Goal: Task Accomplishment & Management: Complete application form

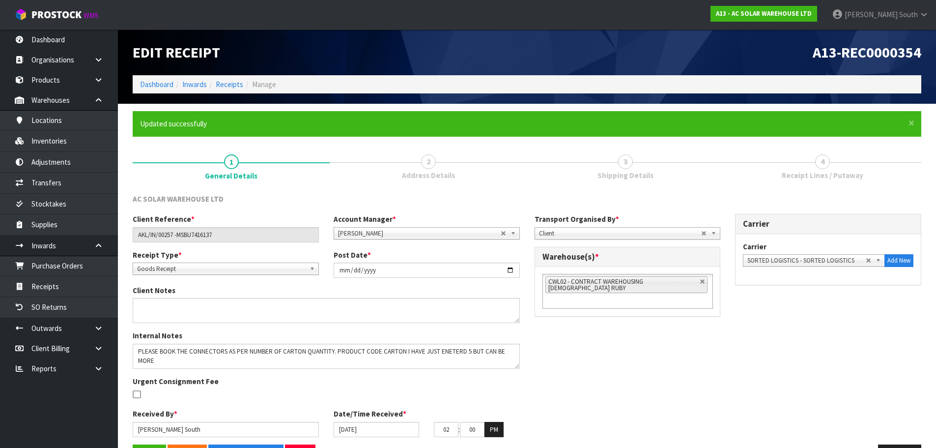
scroll to position [33, 0]
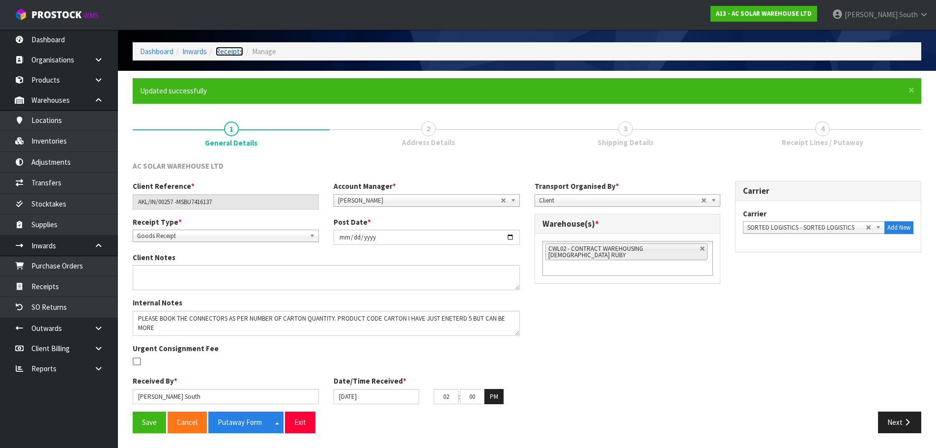
click at [233, 53] on link "Receipts" at bounding box center [230, 51] width 28 height 9
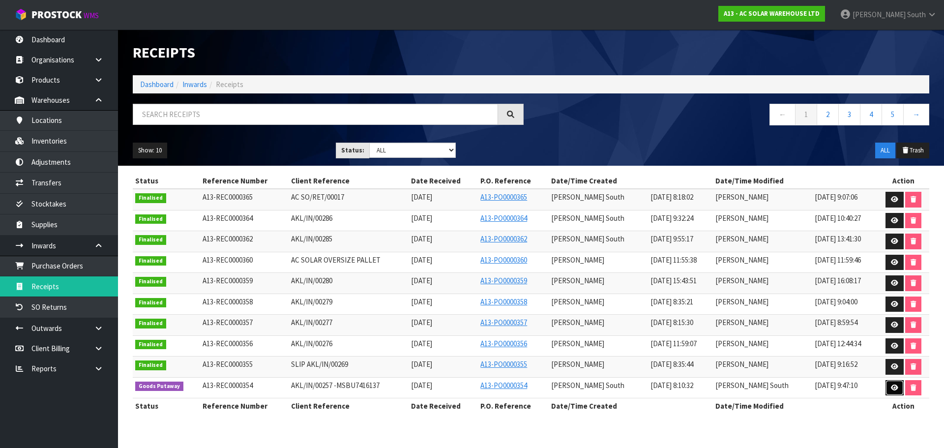
click at [887, 386] on link at bounding box center [894, 388] width 18 height 16
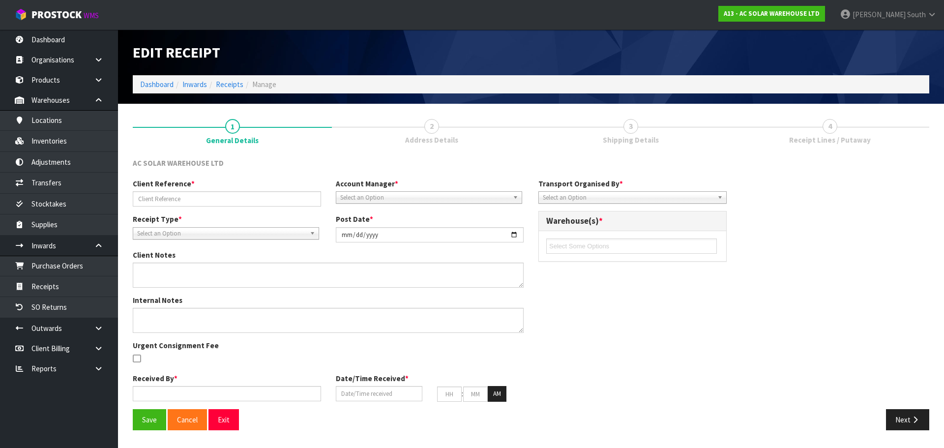
type input "AKL/IN/00257 -MSBU7416137"
type input "[DATE]"
type textarea "PLEASE BOOK THE CONNECTORS AS PER NUMBER OF CARTON QUANTITY. PRODUCT CODE CARTO…"
type input "[PERSON_NAME] South"
type input "[DATE]"
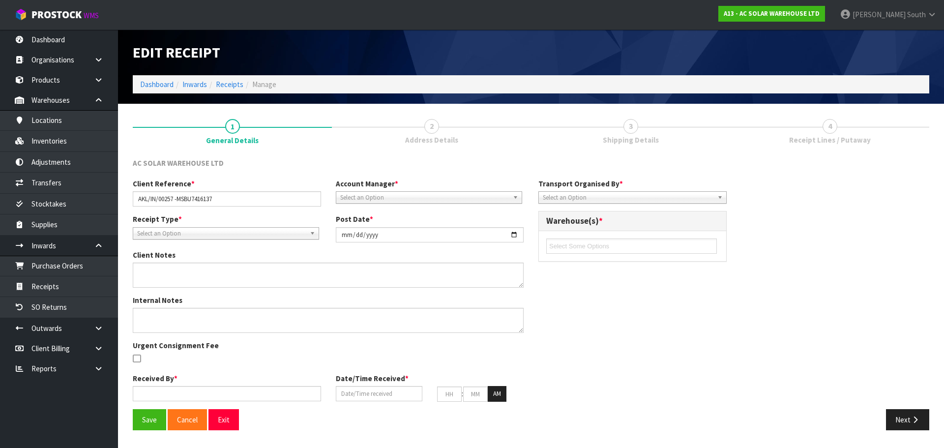
type input "02"
type input "00"
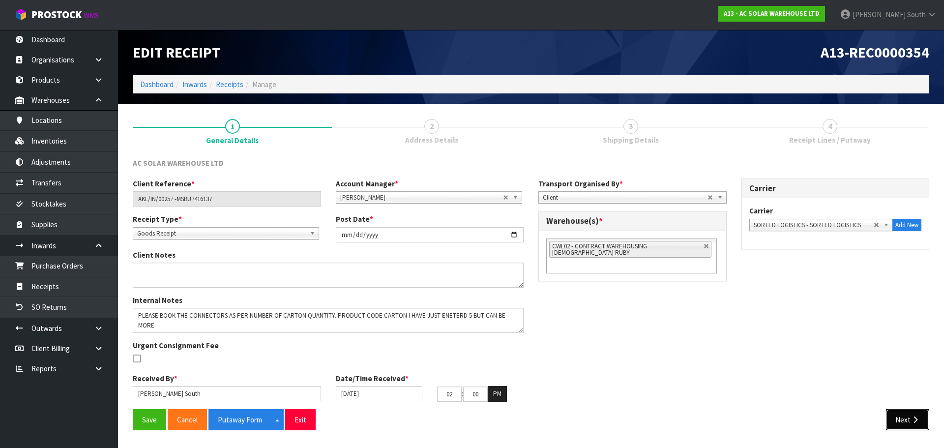
click at [919, 425] on button "Next" at bounding box center [907, 419] width 43 height 21
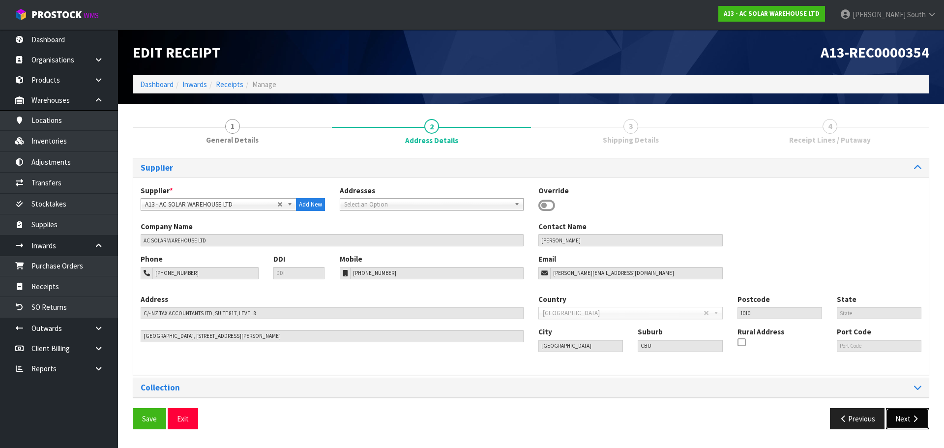
click at [920, 424] on button "Next" at bounding box center [907, 418] width 43 height 21
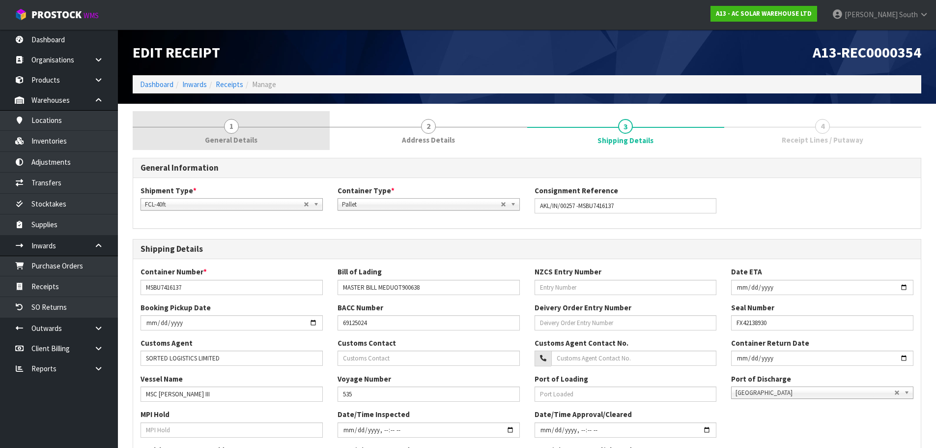
click at [208, 151] on div "General Information Shipment Type * LCL National LCL International FCL-20ft FCL…" at bounding box center [527, 412] width 789 height 525
drag, startPoint x: 213, startPoint y: 143, endPoint x: 217, endPoint y: 134, distance: 9.9
click at [216, 138] on span "General Details" at bounding box center [231, 140] width 53 height 10
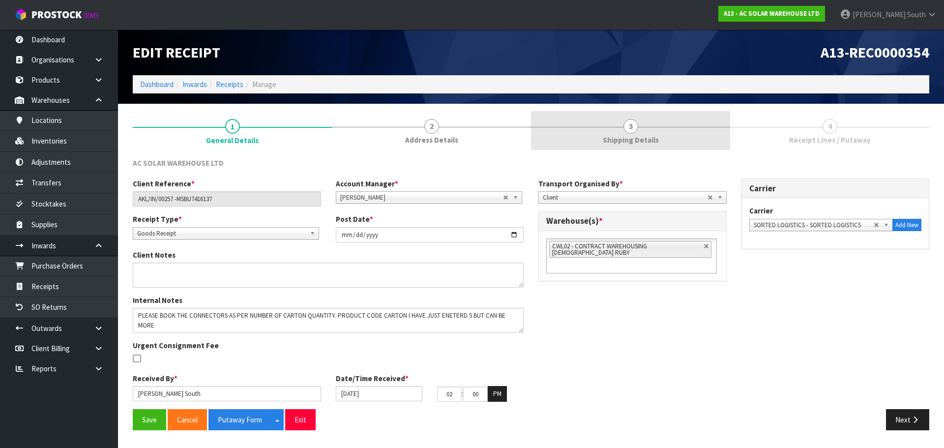
click at [640, 119] on link "3 Shipping Details" at bounding box center [630, 130] width 199 height 39
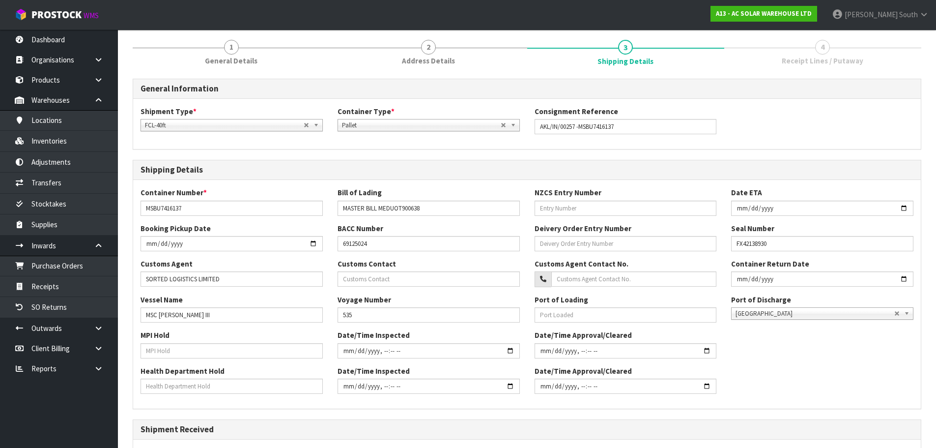
scroll to position [235, 0]
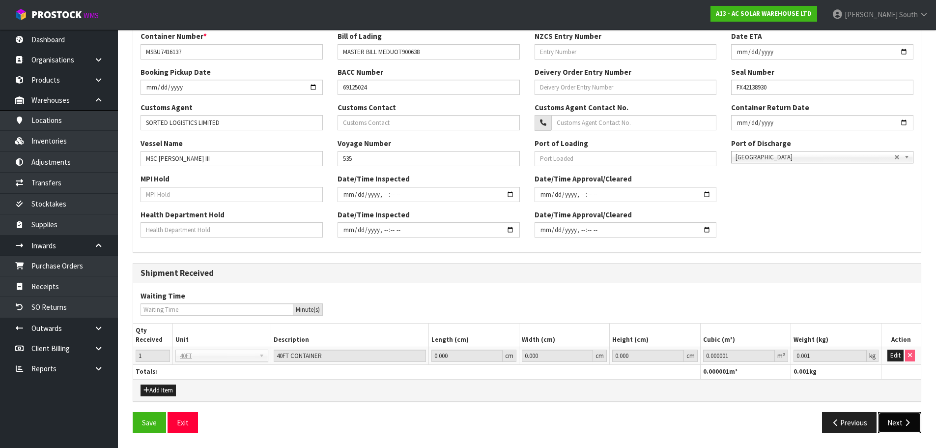
click at [897, 423] on button "Next" at bounding box center [899, 422] width 43 height 21
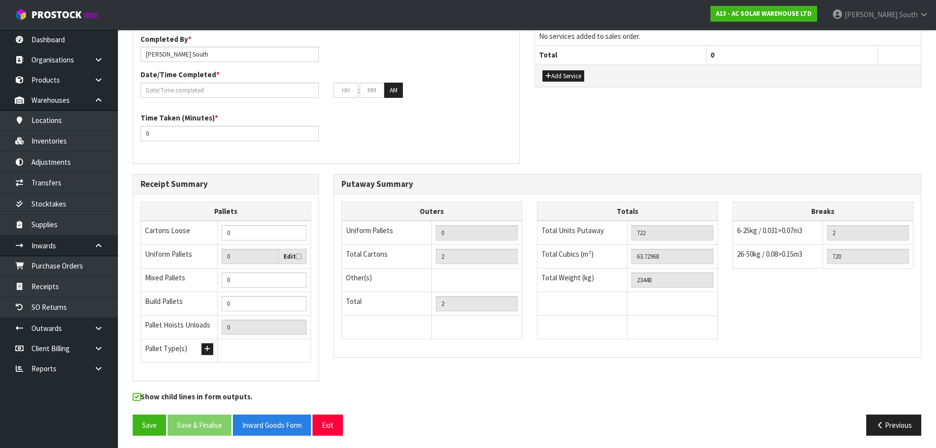
scroll to position [272, 0]
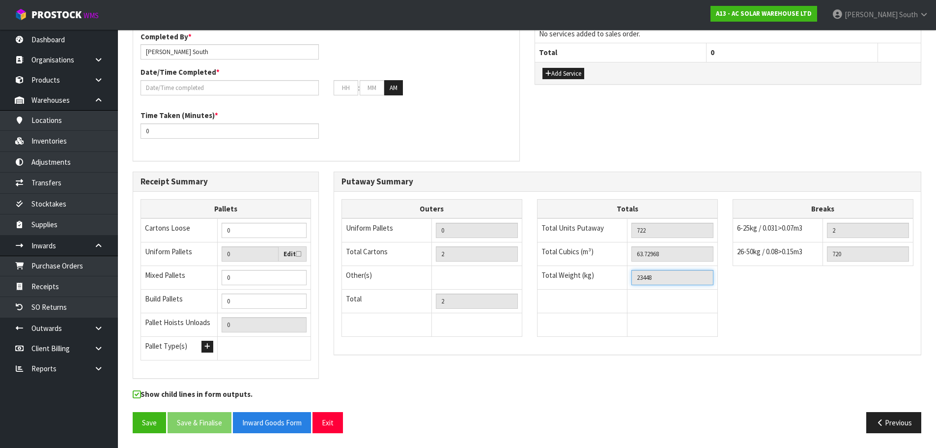
drag, startPoint x: 669, startPoint y: 271, endPoint x: 613, endPoint y: 270, distance: 56.0
click at [613, 270] on tr "Total Weight (kg) 23448" at bounding box center [627, 277] width 180 height 24
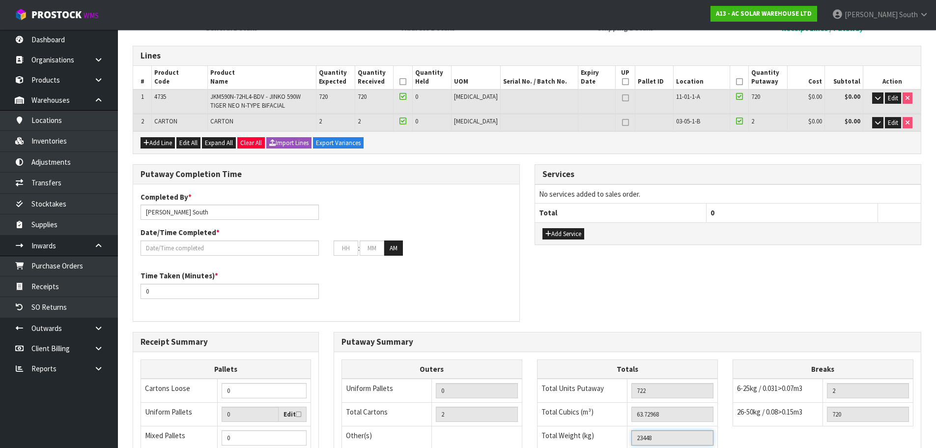
scroll to position [0, 0]
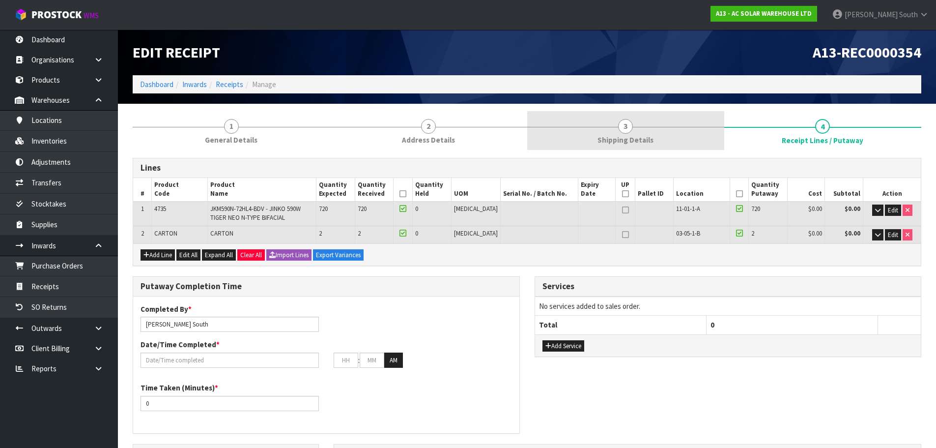
click at [687, 134] on link "3 Shipping Details" at bounding box center [625, 130] width 197 height 39
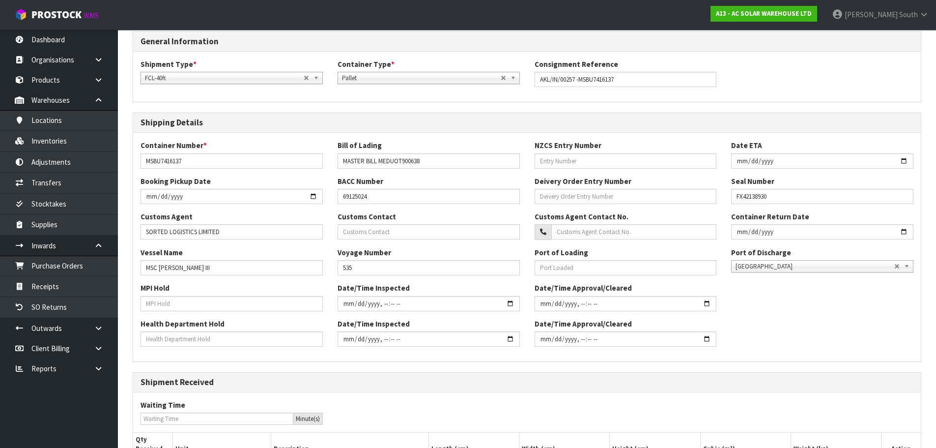
scroll to position [235, 0]
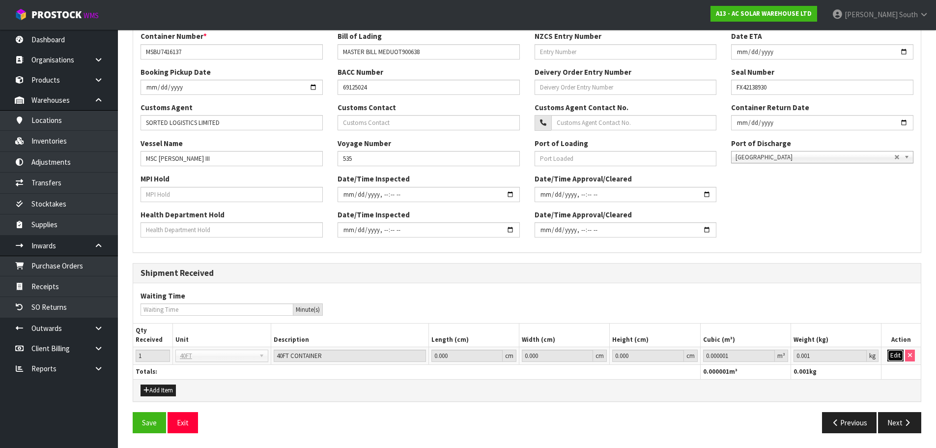
click at [900, 356] on button "Edit" at bounding box center [896, 356] width 16 height 12
drag, startPoint x: 827, startPoint y: 356, endPoint x: 685, endPoint y: 351, distance: 142.1
click at [685, 351] on tr "1 40FT 40FT 40FT CONTAINER 0.000 cm 0.000 cm 0.000 cm 0.000001 m³ 0.001 kg OK" at bounding box center [527, 356] width 788 height 18
paste input "23448"
type input "23448"
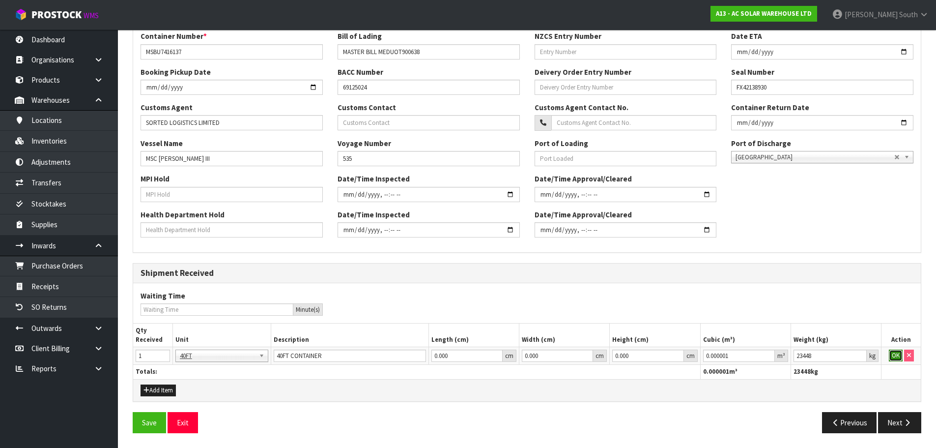
click at [897, 350] on button "OK" at bounding box center [896, 356] width 14 height 12
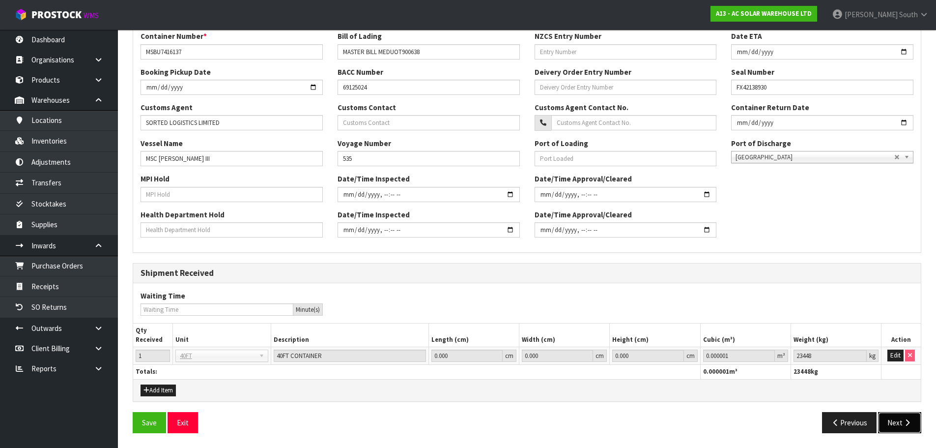
click at [895, 413] on button "Next" at bounding box center [899, 422] width 43 height 21
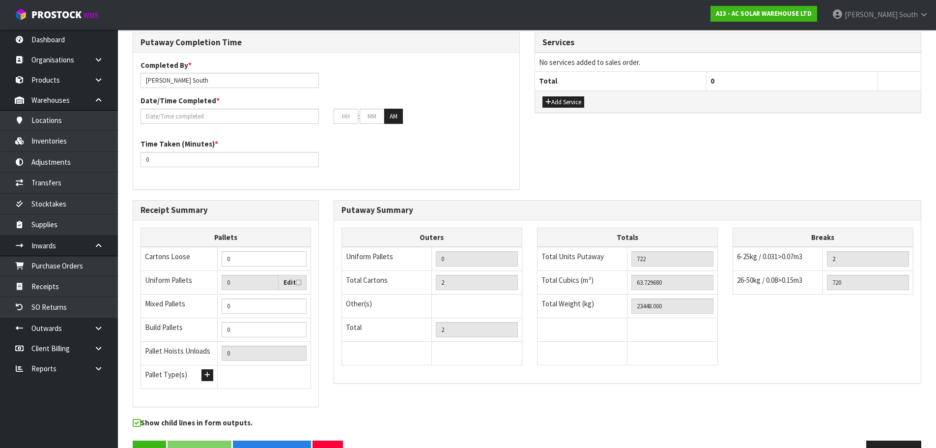
scroll to position [246, 0]
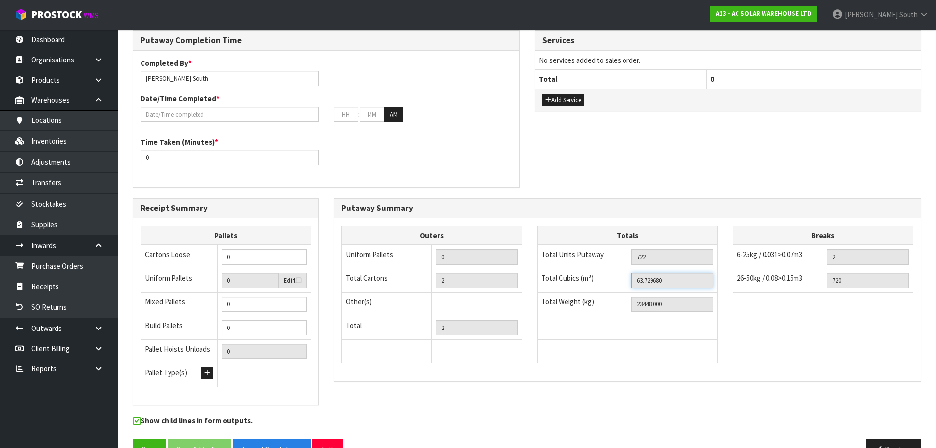
drag, startPoint x: 685, startPoint y: 278, endPoint x: 635, endPoint y: 281, distance: 50.7
click at [636, 279] on input "63.729680" at bounding box center [673, 280] width 82 height 15
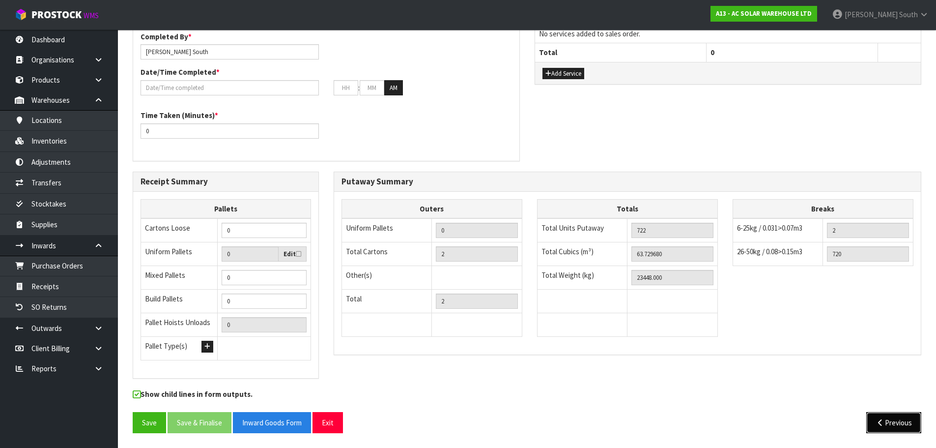
click at [867, 418] on button "Previous" at bounding box center [894, 422] width 55 height 21
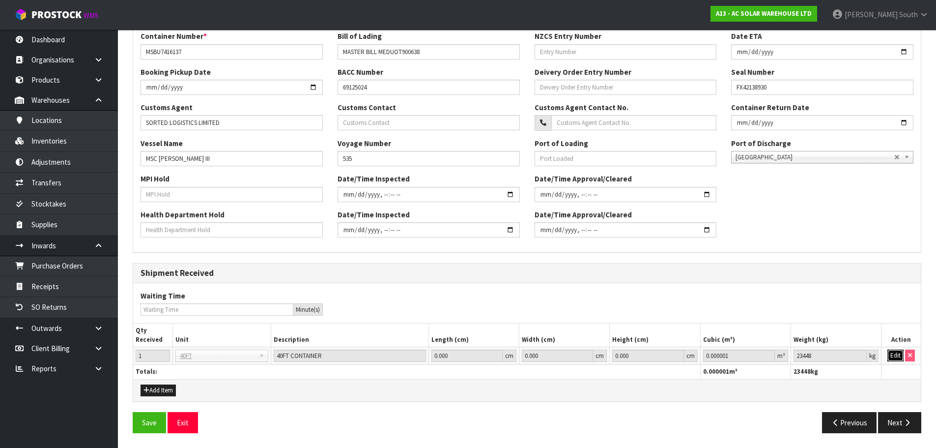
click at [894, 353] on button "Edit" at bounding box center [896, 356] width 16 height 12
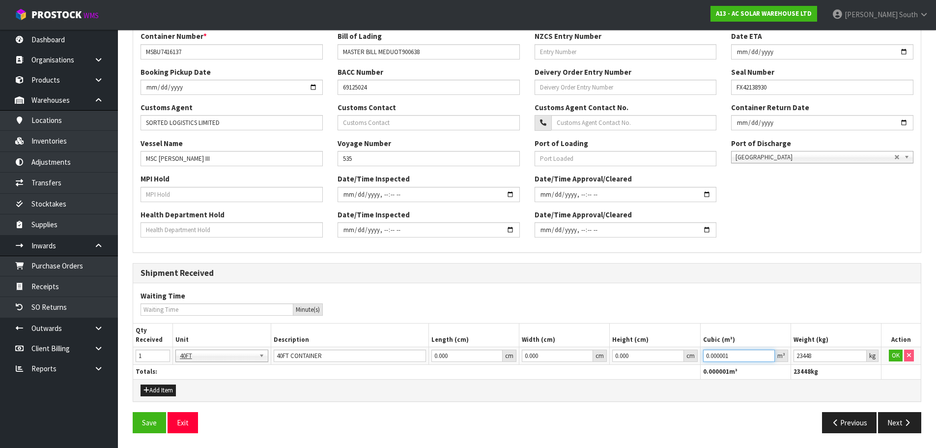
drag, startPoint x: 738, startPoint y: 350, endPoint x: 678, endPoint y: 356, distance: 59.8
click at [678, 356] on tr "1 40FT 40FT 40FT CONTAINER 0.000 cm 0.000 cm 0.000 cm 0.000001 m³ 23448 kg OK" at bounding box center [527, 356] width 788 height 18
paste input "63.72968"
type input "63.72968"
click at [785, 287] on div "Waiting Time Minute(s)" at bounding box center [527, 303] width 788 height 40
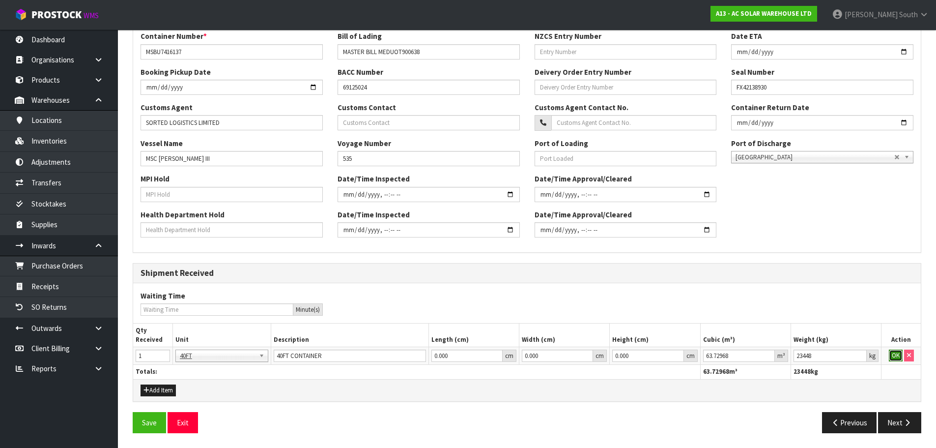
click at [895, 355] on button "OK" at bounding box center [896, 356] width 14 height 12
click at [756, 313] on div "Waiting Time Minute(s)" at bounding box center [527, 303] width 788 height 25
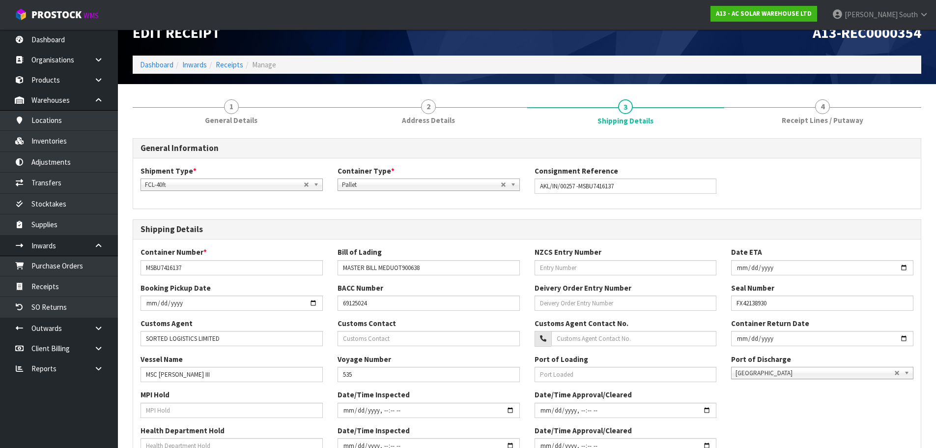
scroll to position [0, 0]
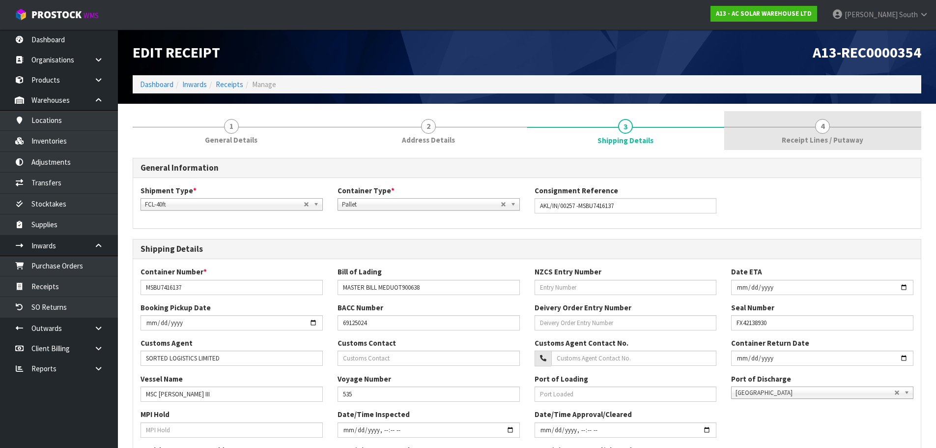
click at [780, 150] on link "4 Receipt Lines / Putaway" at bounding box center [823, 130] width 197 height 39
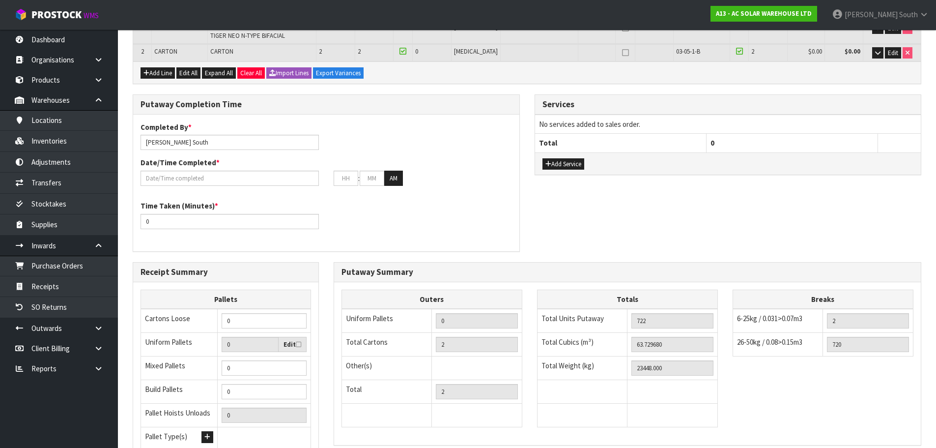
scroll to position [174, 0]
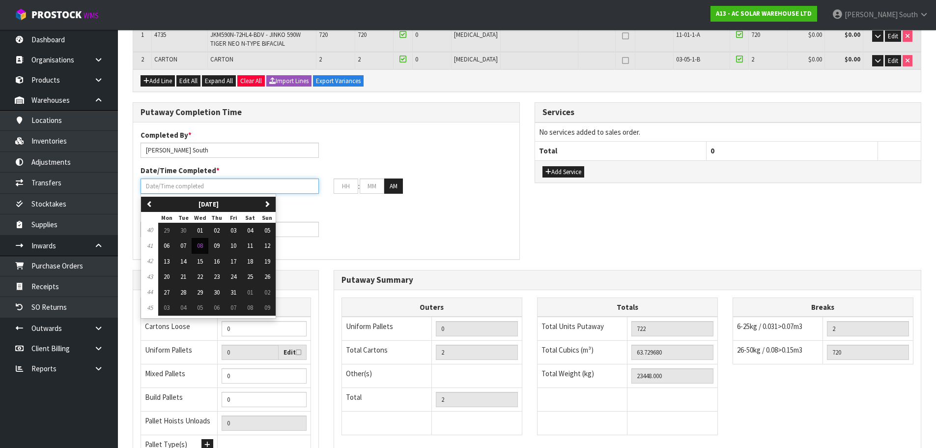
click at [259, 187] on input "text" at bounding box center [230, 185] width 178 height 15
click at [198, 247] on span "08" at bounding box center [200, 245] width 6 height 8
type input "[DATE]"
type input "12"
type input "00"
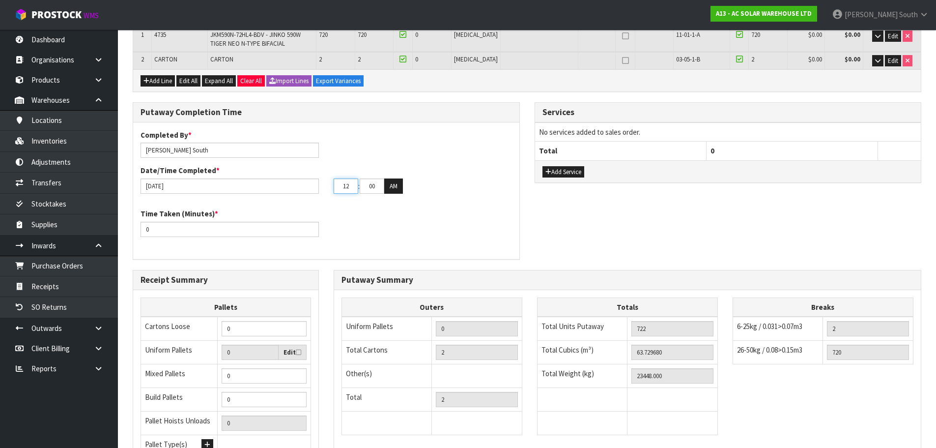
click at [353, 181] on input "12" at bounding box center [346, 185] width 25 height 15
type input "1"
type input "[DATE]"
type input "09"
click at [368, 185] on input "00" at bounding box center [372, 185] width 25 height 15
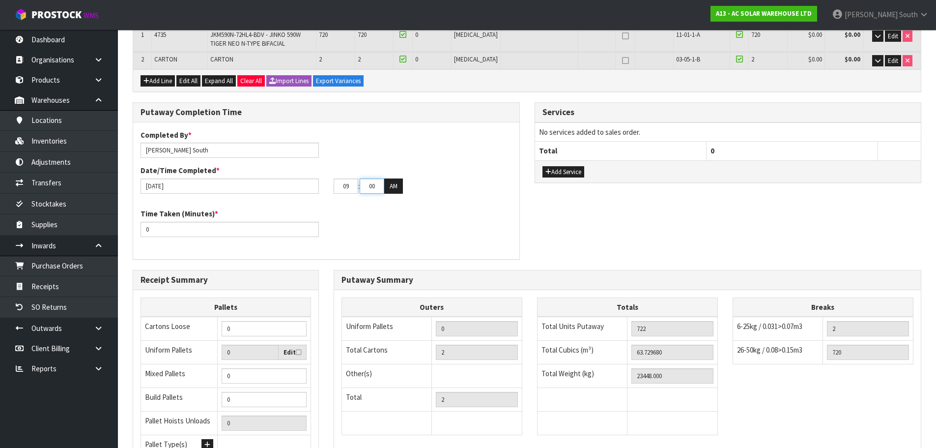
click at [368, 185] on input "00" at bounding box center [372, 185] width 25 height 15
type input "50"
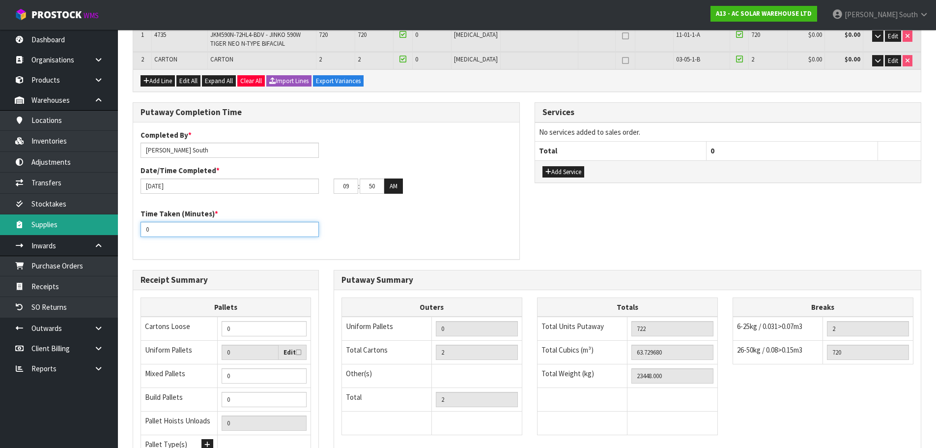
drag, startPoint x: 248, startPoint y: 231, endPoint x: 95, endPoint y: 231, distance: 153.4
click at [95, 231] on body "Toggle navigation ProStock WMS A13 - AC SOLAR WAREHOUSE LTD [PERSON_NAME] South…" at bounding box center [468, 50] width 936 height 448
type input "600"
drag, startPoint x: 453, startPoint y: 236, endPoint x: 455, endPoint y: 241, distance: 5.1
click at [453, 236] on div "Time Taken (Minutes) * 600" at bounding box center [326, 225] width 386 height 35
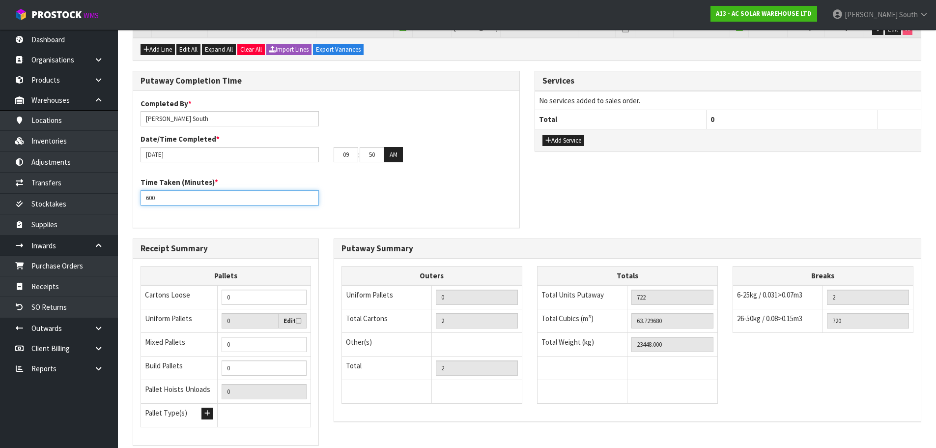
scroll to position [223, 0]
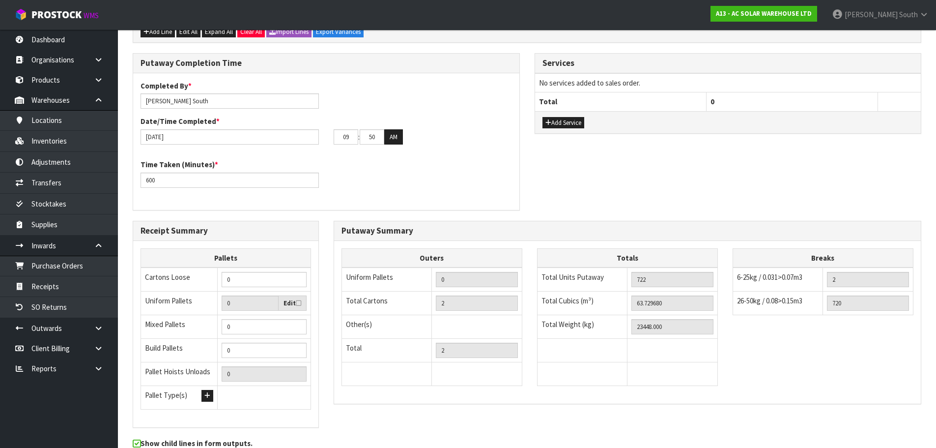
click at [297, 301] on icon at bounding box center [298, 303] width 5 height 6
click at [0, 0] on input "checkbox" at bounding box center [0, 0] width 0 height 0
drag, startPoint x: 252, startPoint y: 302, endPoint x: 178, endPoint y: 309, distance: 74.0
click at [181, 309] on tr "Uniform Pallets 0 Edit" at bounding box center [226, 303] width 170 height 24
type input "2"
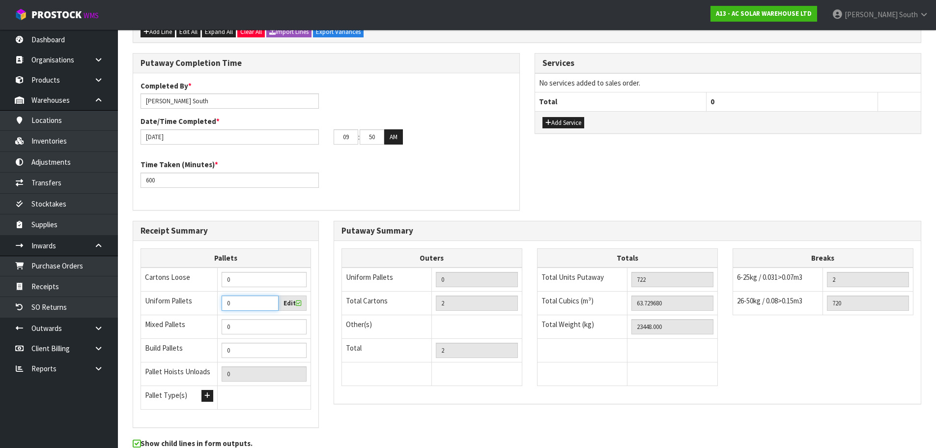
type input "2"
type input "20"
click at [308, 224] on div "Receipt Summary" at bounding box center [225, 231] width 185 height 20
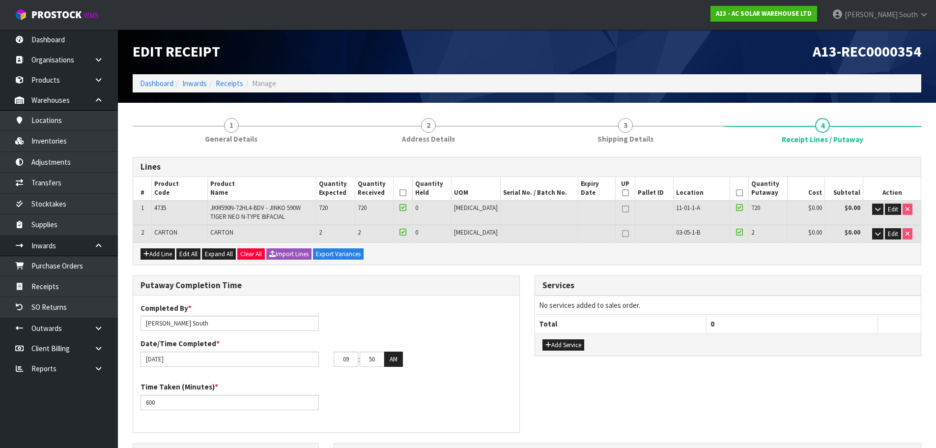
scroll to position [0, 0]
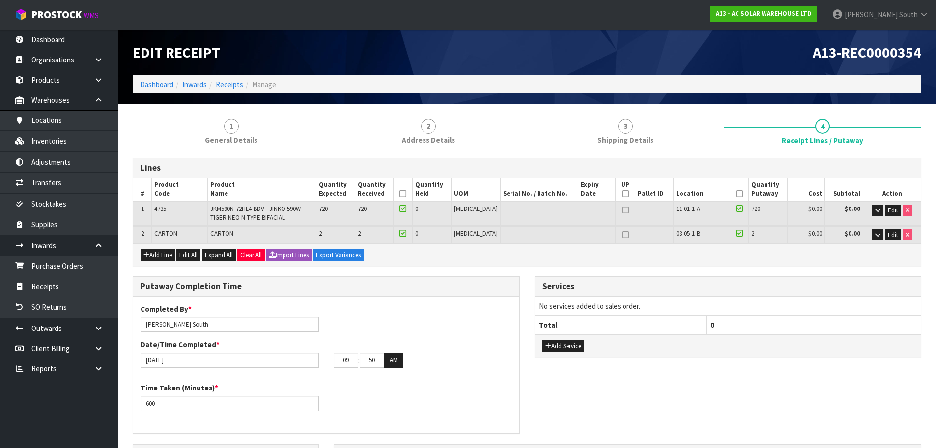
click at [622, 210] on icon at bounding box center [625, 210] width 7 height 0
type input "20"
type input "22"
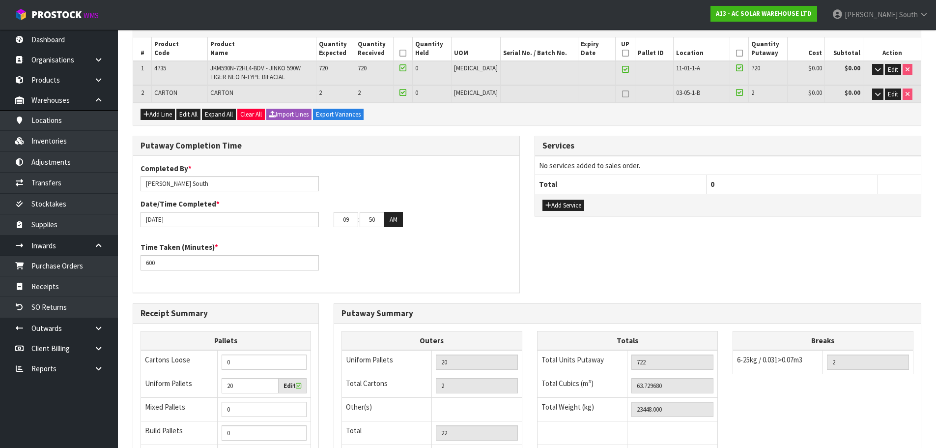
scroll to position [272, 0]
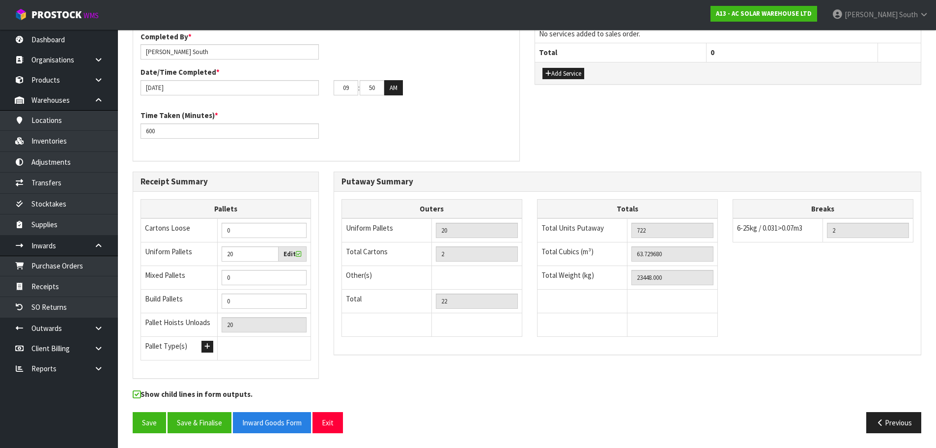
click at [296, 252] on icon at bounding box center [298, 254] width 5 height 6
click at [0, 0] on input "checkbox" at bounding box center [0, 0] width 0 height 0
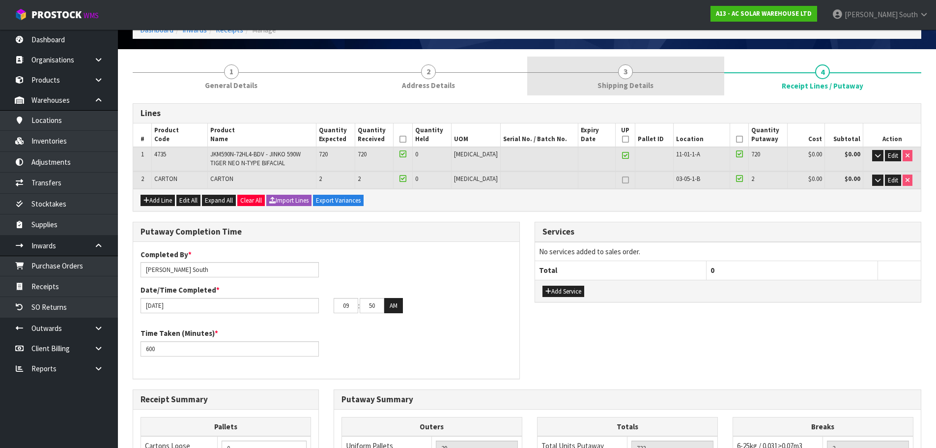
scroll to position [0, 0]
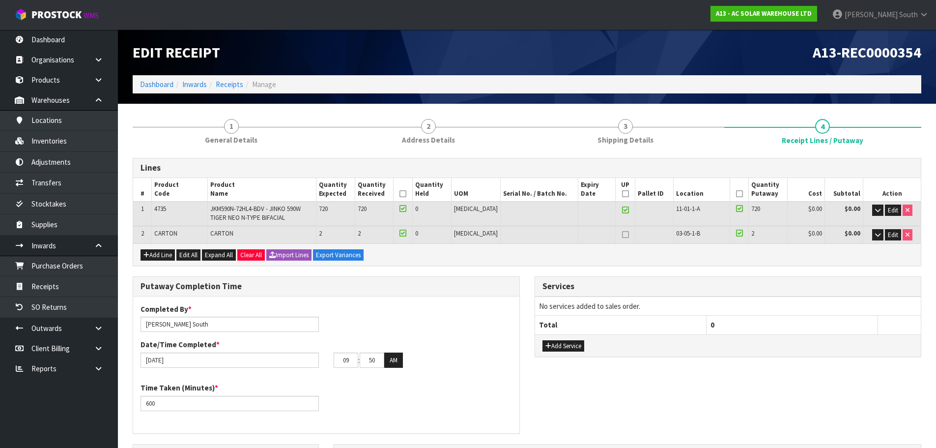
click at [622, 210] on icon at bounding box center [625, 210] width 7 height 0
type input "0"
type input "2"
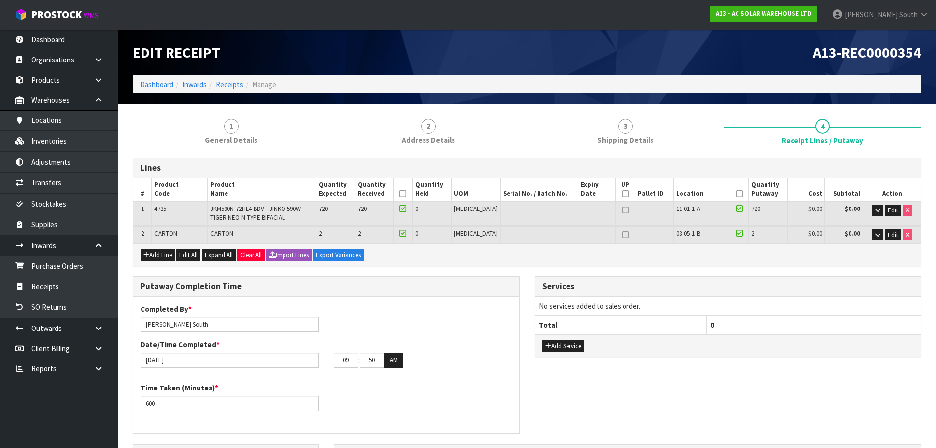
click at [622, 210] on icon at bounding box center [625, 210] width 7 height 0
type input "20"
type input "22"
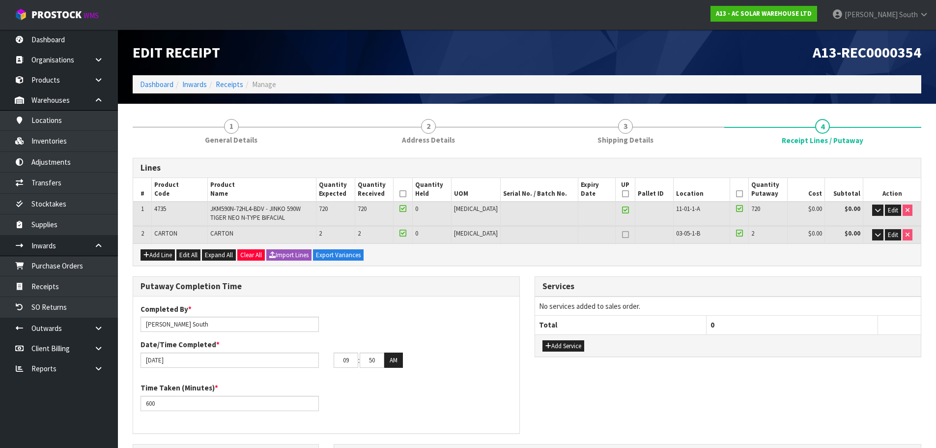
click at [622, 210] on icon at bounding box center [625, 210] width 7 height 0
type input "0"
type input "2"
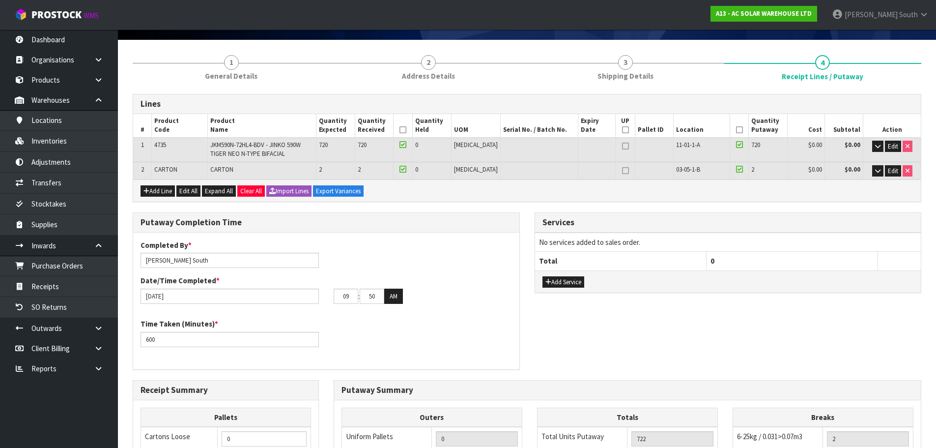
scroll to position [49, 0]
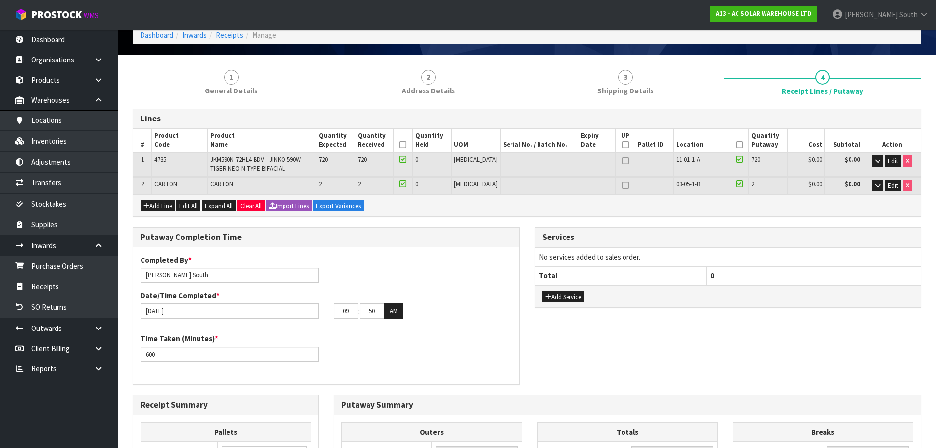
click at [622, 161] on icon at bounding box center [625, 161] width 7 height 0
type input "20"
type input "22"
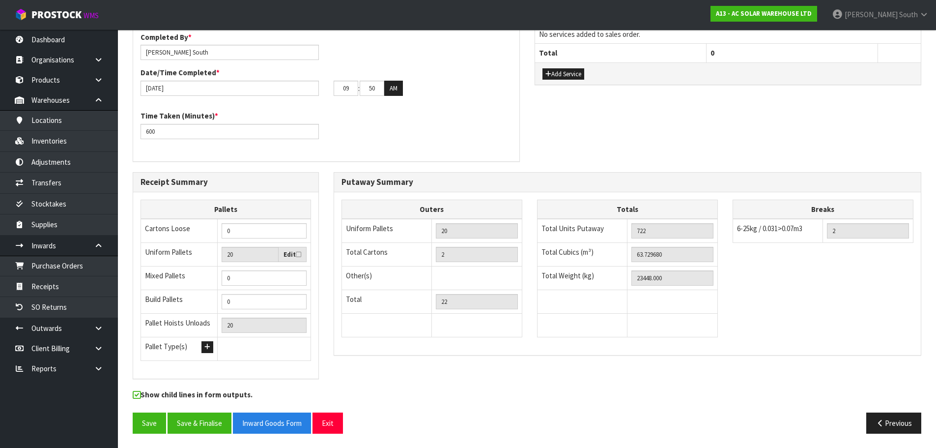
scroll to position [272, 0]
click at [418, 377] on div "Receipt Summary Pallets Cartons Loose 0 Uniform Pallets 20 Edit Mixed Pallets 0…" at bounding box center [527, 281] width 804 height 218
click at [158, 423] on button "Save" at bounding box center [149, 422] width 33 height 21
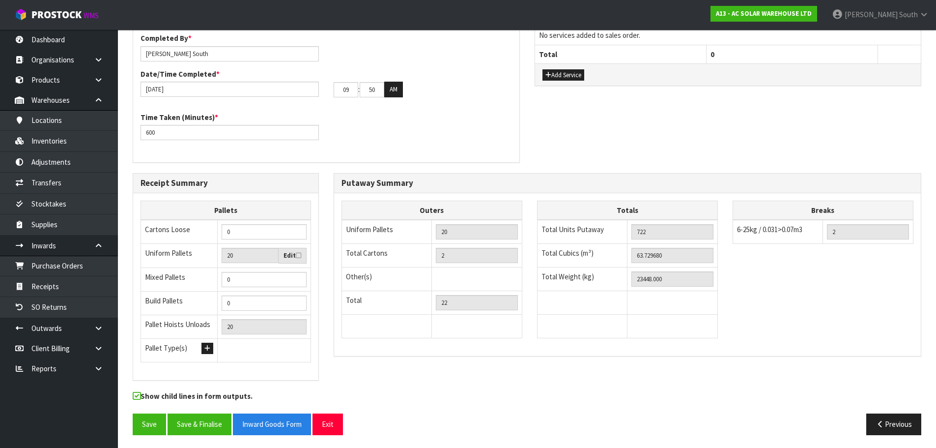
scroll to position [308, 0]
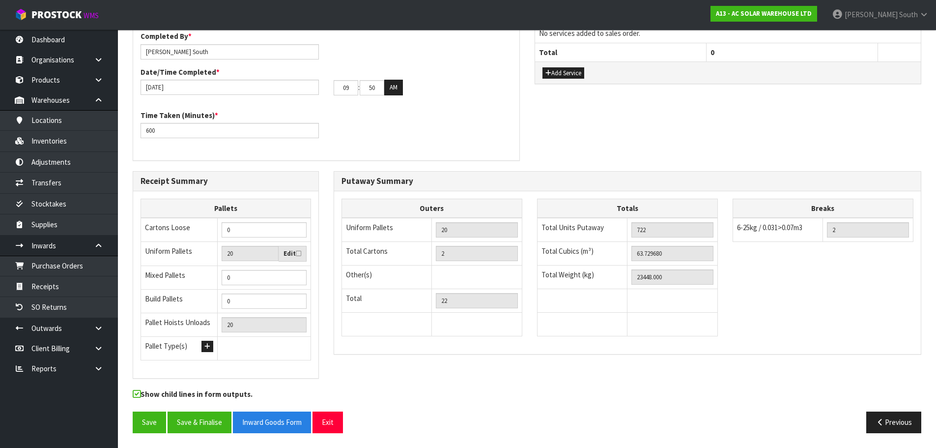
click at [694, 109] on div "Putaway Completion Time Completed By * [PERSON_NAME] Date/Time Completed * [DAT…" at bounding box center [527, 87] width 804 height 167
click at [198, 432] on button "Save & Finalise" at bounding box center [200, 421] width 64 height 21
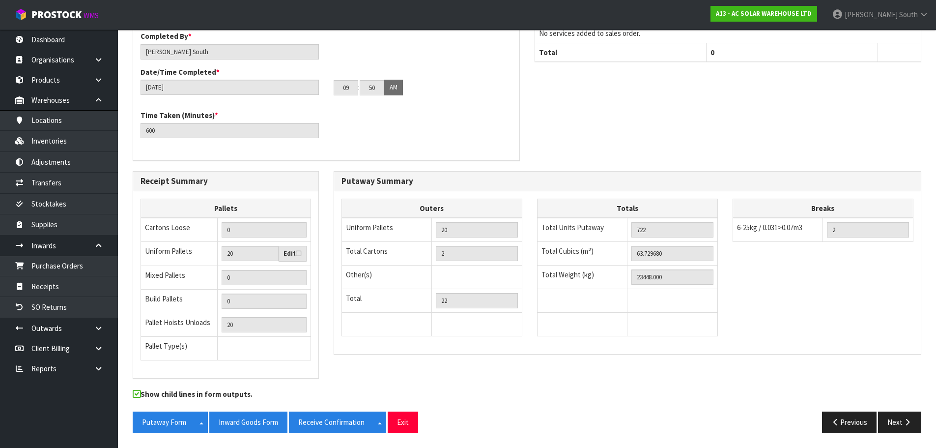
drag, startPoint x: 264, startPoint y: 430, endPoint x: 929, endPoint y: 102, distance: 740.6
click at [264, 430] on button "Inward Goods Form" at bounding box center [248, 421] width 78 height 21
click at [744, 117] on div "Putaway Completion Time Completed By * [PERSON_NAME] Date/Time Completed * [DAT…" at bounding box center [527, 87] width 804 height 167
click at [74, 40] on link "Dashboard" at bounding box center [59, 39] width 118 height 20
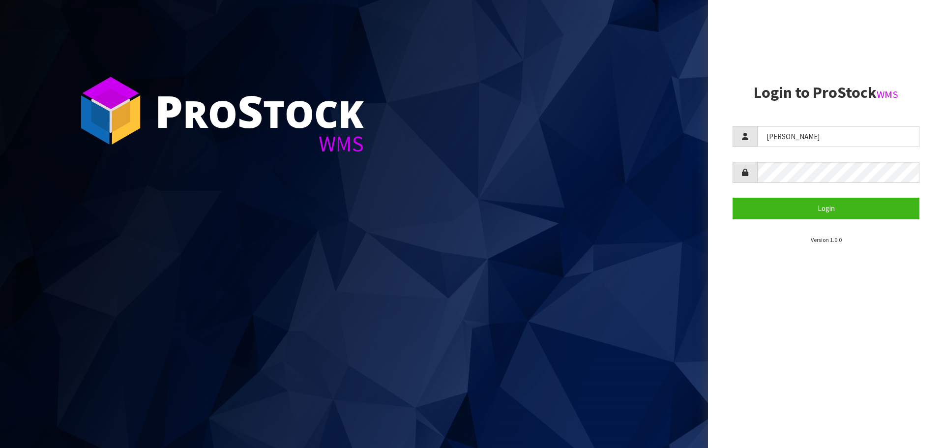
type input "[PERSON_NAME]"
click at [732, 198] on button "Login" at bounding box center [825, 208] width 187 height 21
